Goal: Use online tool/utility

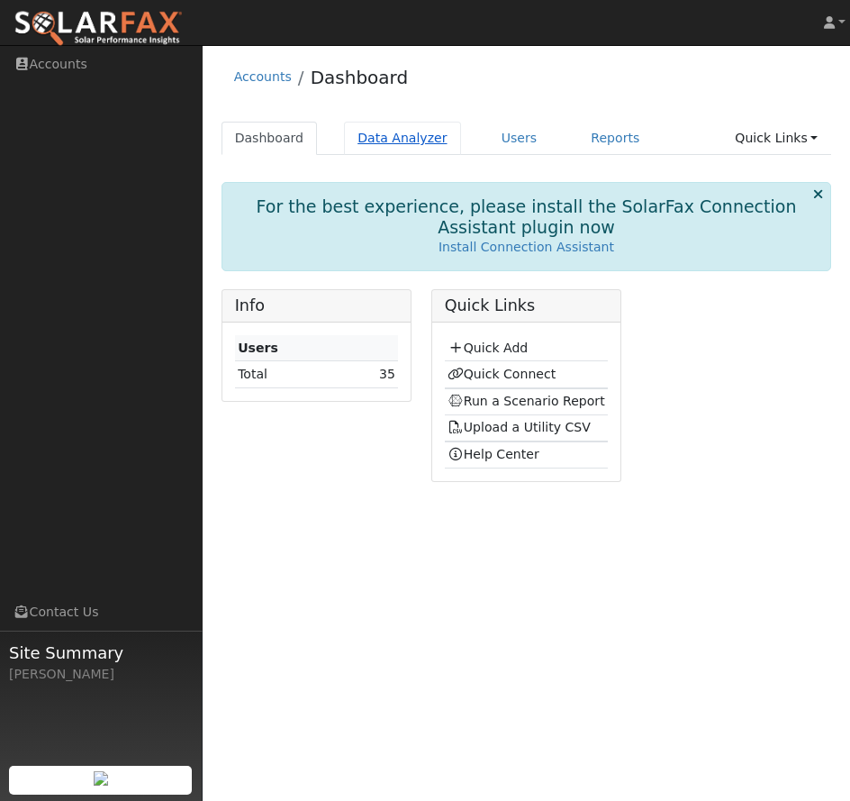
click at [387, 133] on link "Data Analyzer" at bounding box center [402, 138] width 117 height 33
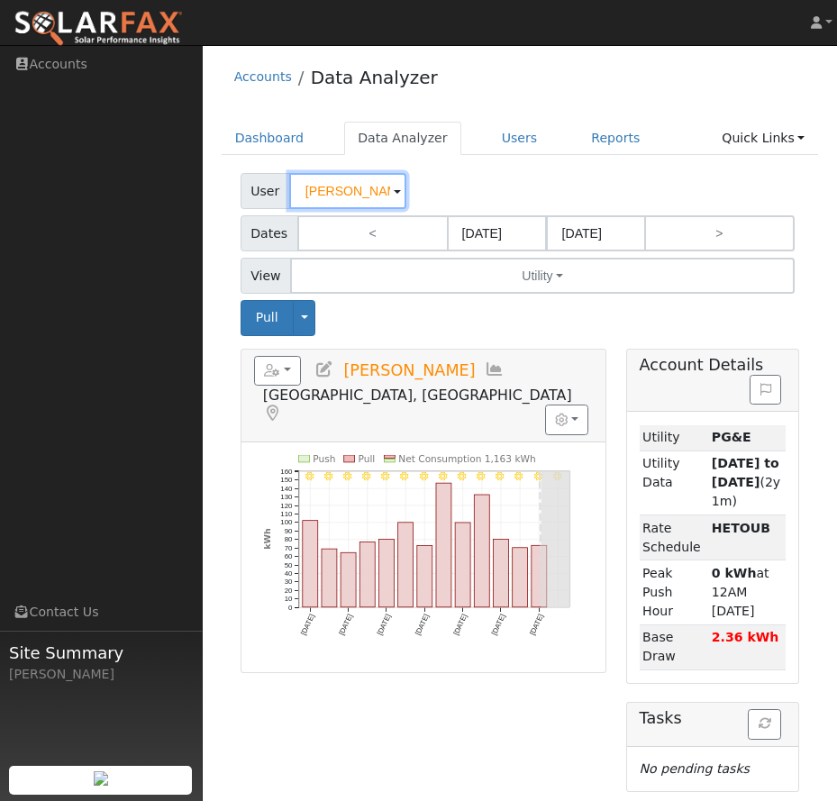
click at [352, 192] on input "Stan Waggoner" at bounding box center [347, 191] width 117 height 36
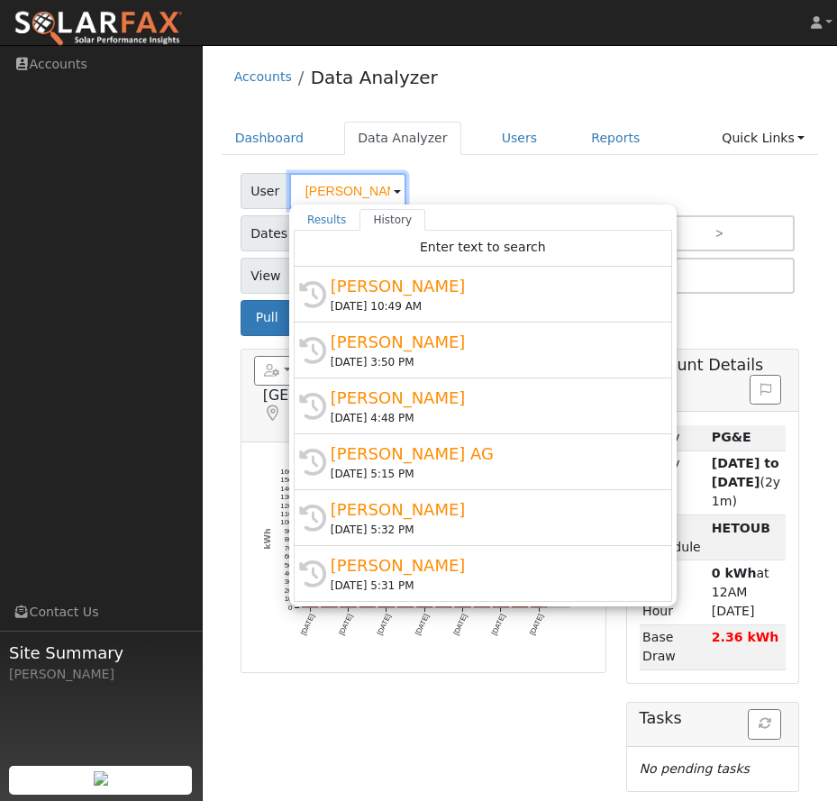
click at [352, 192] on input "Stan Waggoner" at bounding box center [347, 191] width 117 height 36
click at [350, 194] on input "Stan Waggoner" at bounding box center [347, 191] width 117 height 36
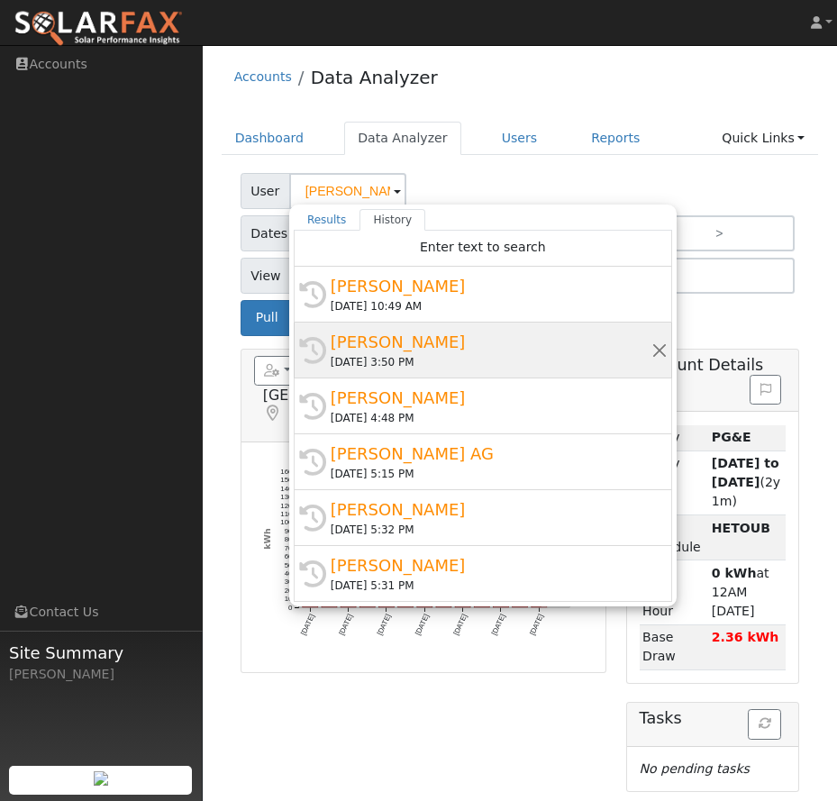
click at [401, 353] on div "Lisa Pampuch" at bounding box center [490, 342] width 321 height 24
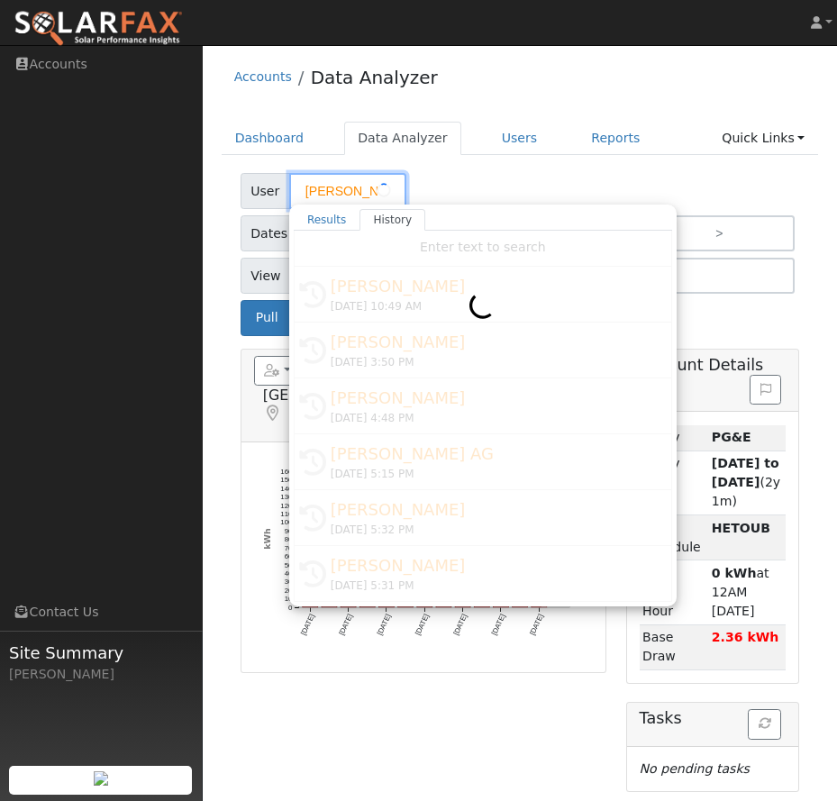
type input "Lisa Pampuch"
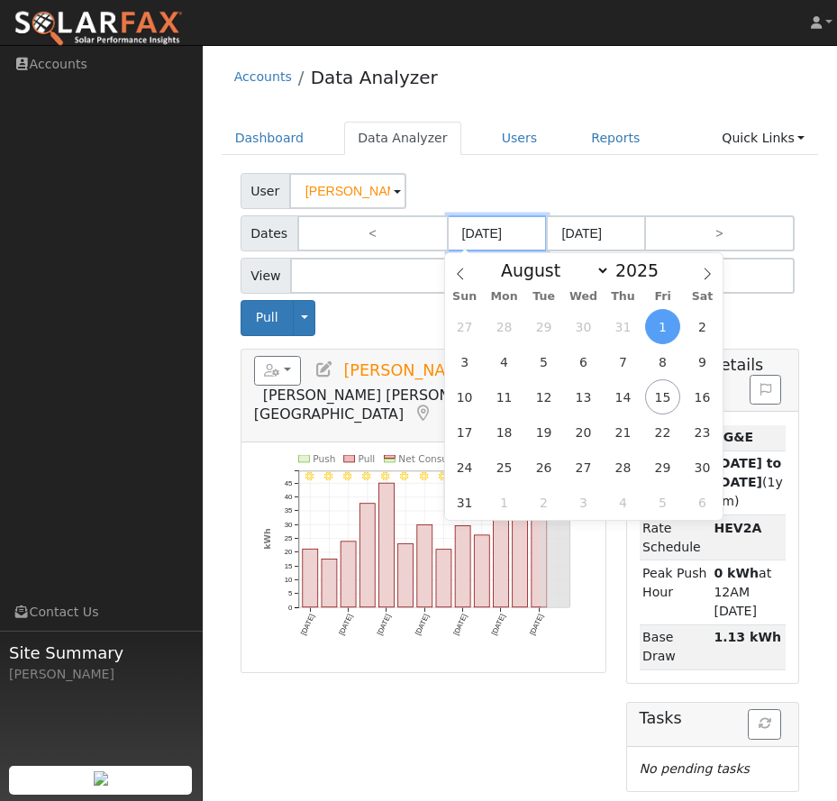
click at [513, 239] on input "08/01/2025" at bounding box center [497, 233] width 99 height 36
click at [389, 316] on div "Pull Toggle Dropdown View Delete This Data Delete ALL Data Disconnect Utility A…" at bounding box center [520, 317] width 566 height 35
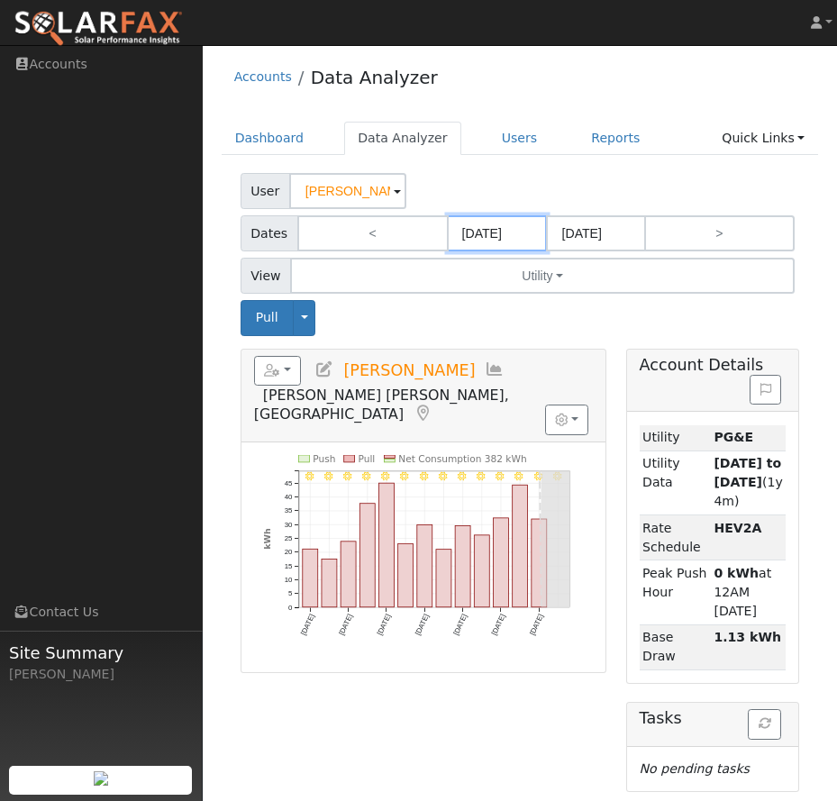
click at [509, 227] on input "08/01/2025" at bounding box center [497, 233] width 99 height 36
click at [524, 188] on div "User Lisa Pampuch" at bounding box center [519, 191] width 559 height 36
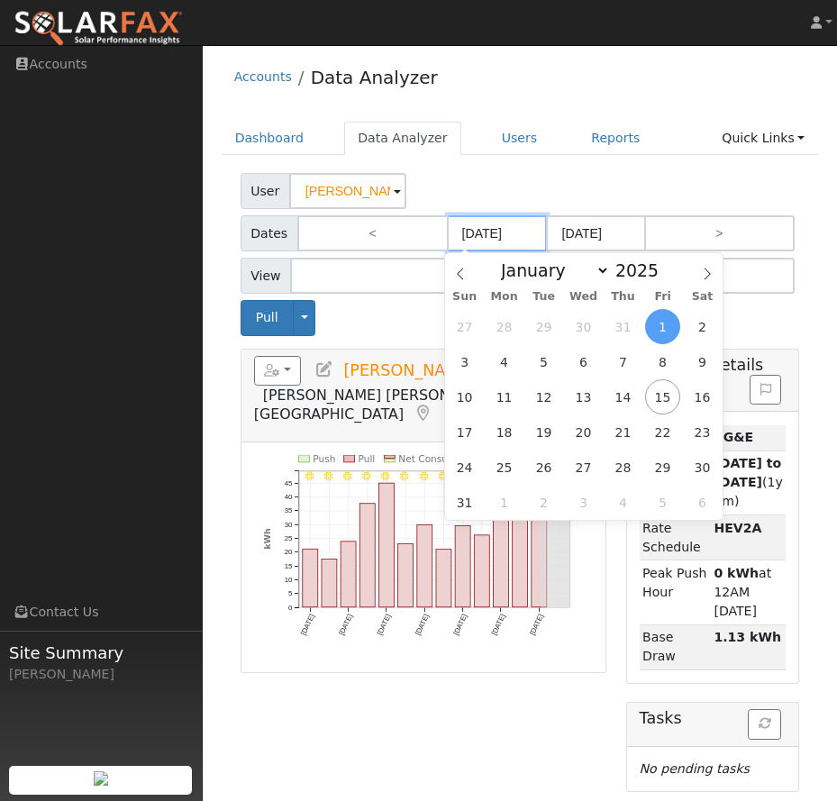
click at [518, 228] on input "08/01/2025" at bounding box center [497, 233] width 99 height 36
click at [662, 277] on span at bounding box center [668, 275] width 13 height 10
type input "2024"
click at [461, 189] on div "User Lisa Pampuch" at bounding box center [519, 191] width 559 height 36
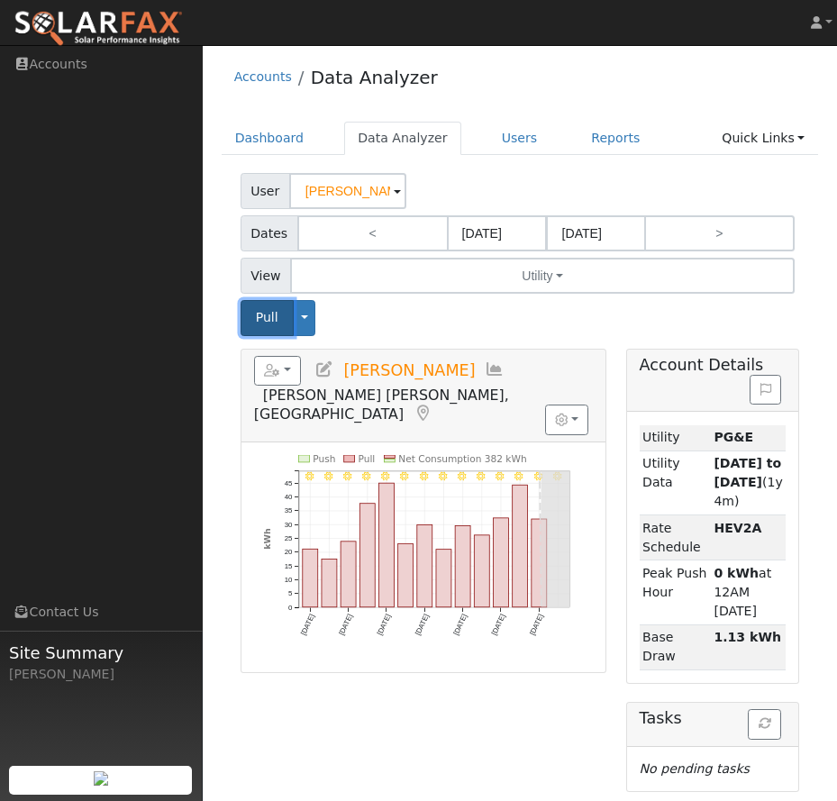
click at [256, 324] on span "Pull" at bounding box center [267, 317] width 23 height 14
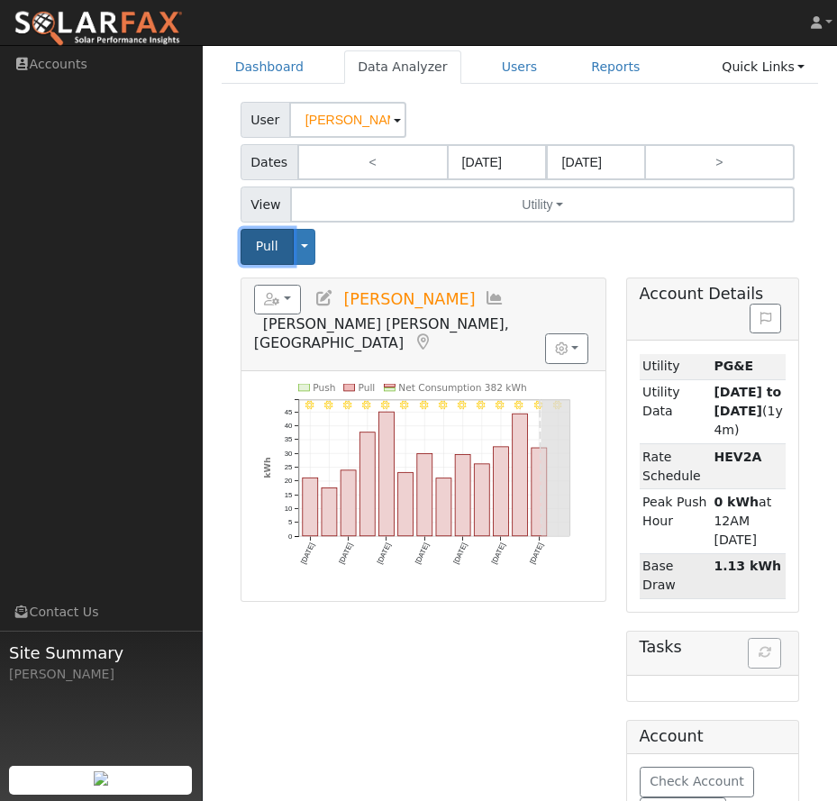
scroll to position [151, 0]
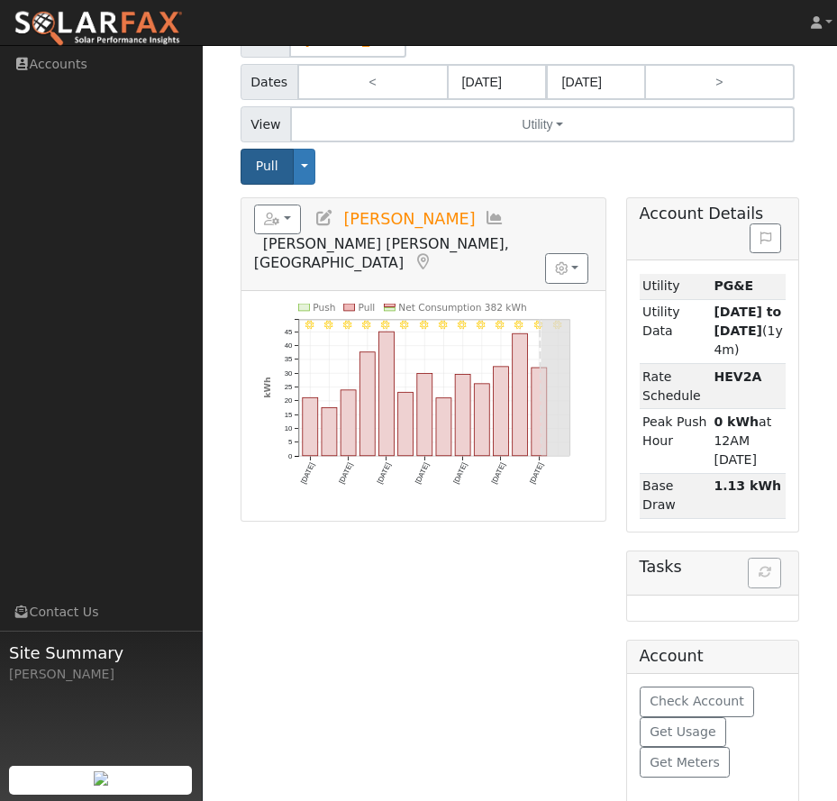
click at [757, 557] on h5 "Tasks" at bounding box center [712, 566] width 147 height 19
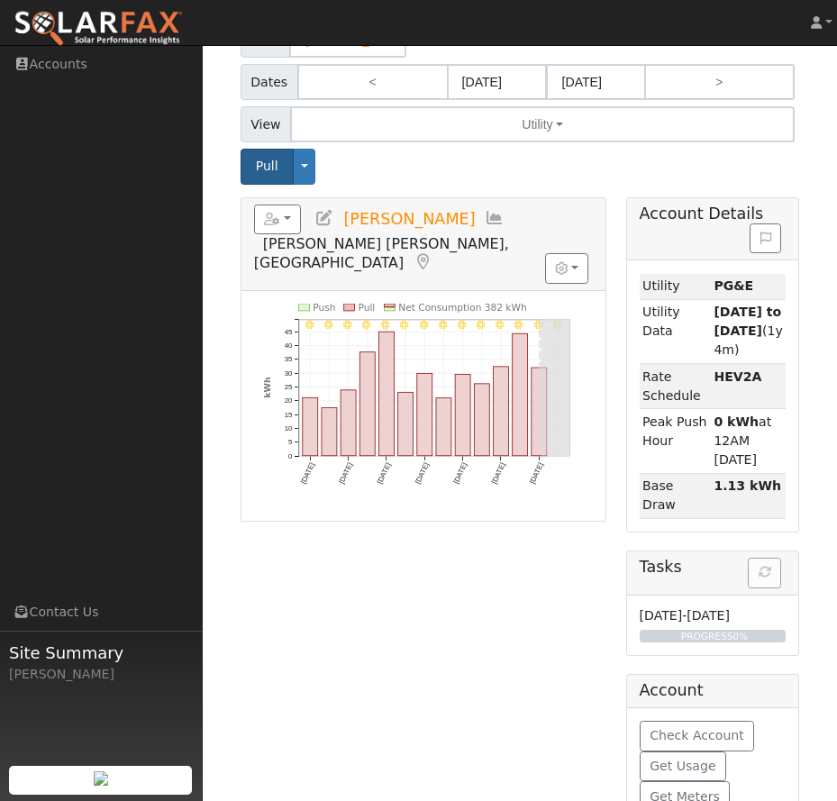
click at [768, 557] on h5 "Tasks" at bounding box center [712, 566] width 147 height 19
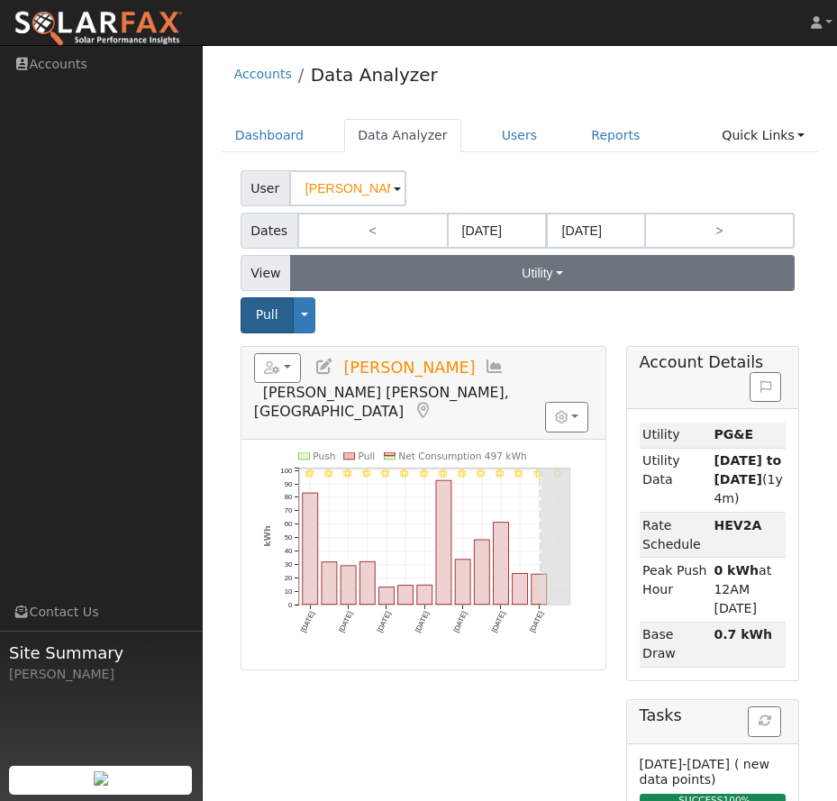
scroll to position [0, 0]
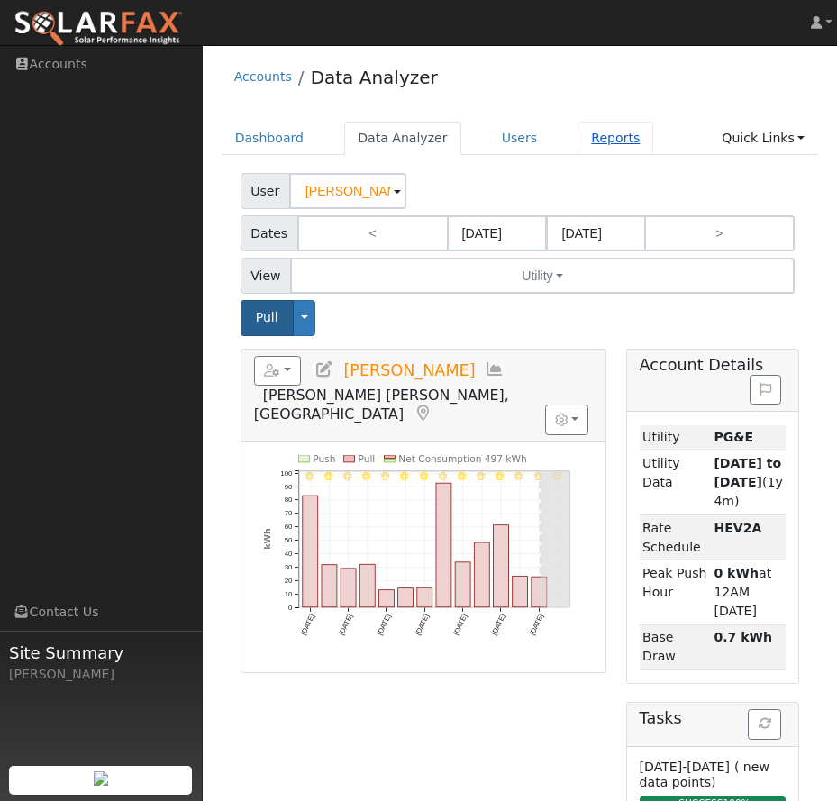
click at [584, 140] on link "Reports" at bounding box center [615, 138] width 76 height 33
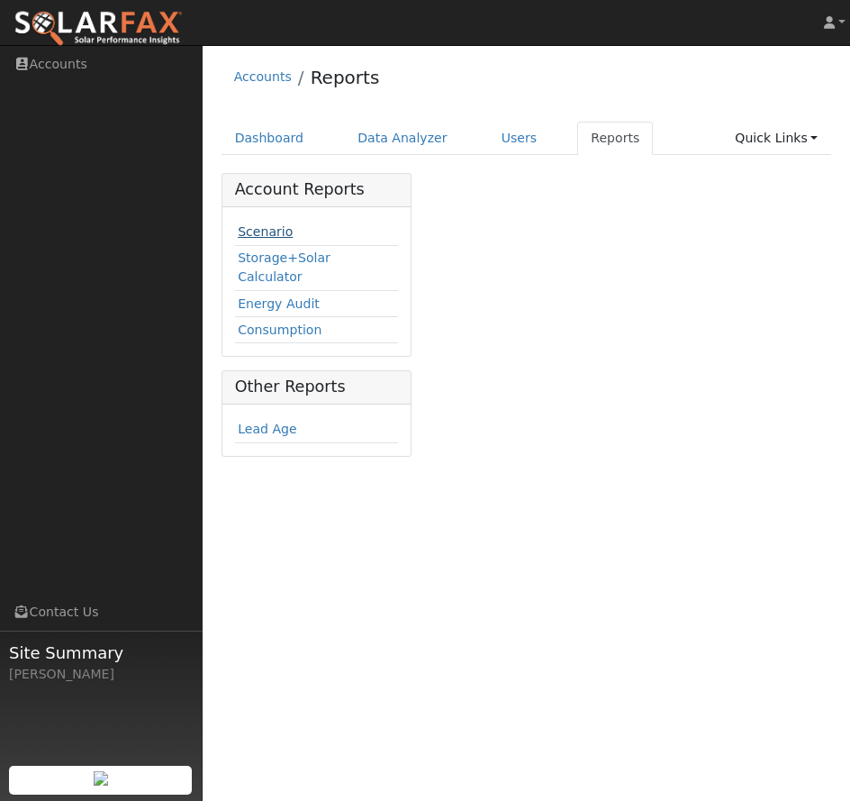
click at [259, 231] on link "Scenario" at bounding box center [265, 231] width 55 height 14
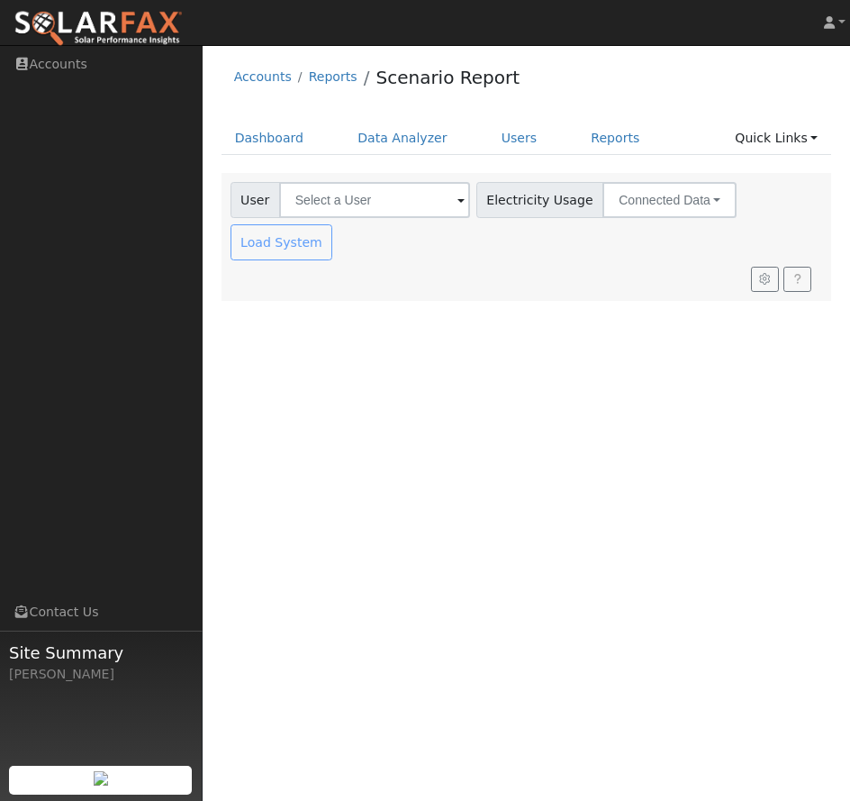
click at [526, 399] on div "User Profile First name Last name Email Email Notifications No Emails No Emails…" at bounding box center [526, 423] width 647 height 756
